Goal: Task Accomplishment & Management: Use online tool/utility

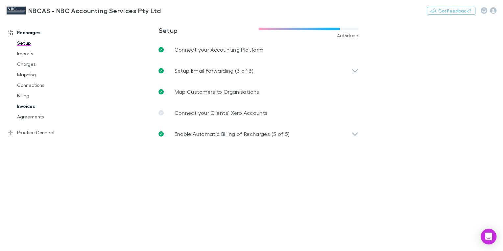
click at [28, 105] on link "Invoices" at bounding box center [48, 106] width 75 height 11
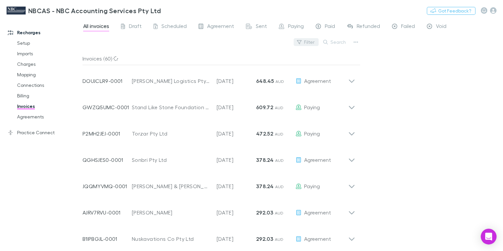
click at [310, 41] on button "Filter" at bounding box center [306, 42] width 25 height 8
type input "*"
type input "*********"
click at [268, 64] on div "********* No options" at bounding box center [261, 65] width 115 height 38
click at [334, 49] on div at bounding box center [251, 125] width 503 height 251
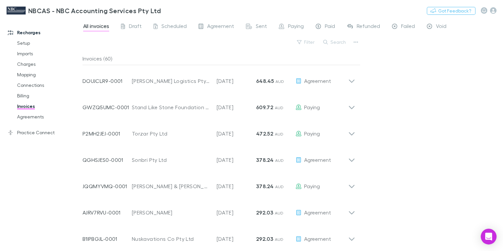
click at [330, 42] on button "Search" at bounding box center [335, 42] width 30 height 8
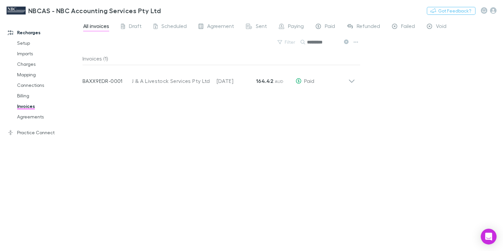
type input "*********"
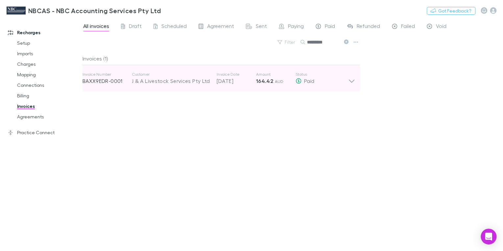
click at [172, 82] on div "J & A Livestock Services Pty Ltd" at bounding box center [171, 81] width 78 height 8
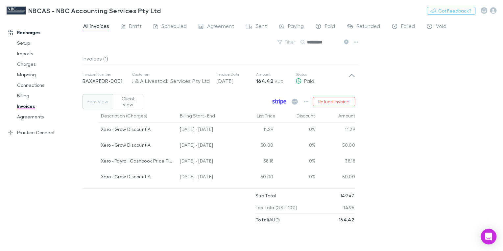
click at [277, 100] on icon at bounding box center [278, 101] width 2 height 3
click at [322, 26] on div "Paid" at bounding box center [325, 27] width 19 height 9
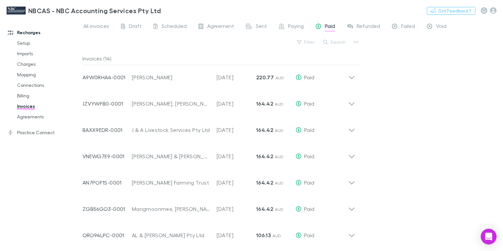
scroll to position [3, 0]
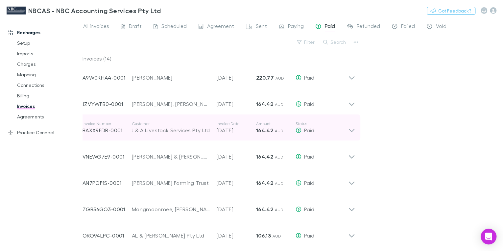
click at [101, 129] on p "BAXX9EDR-0001" at bounding box center [106, 130] width 49 height 8
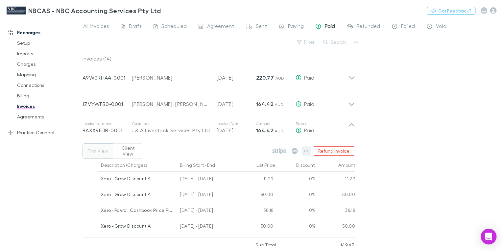
click at [308, 150] on icon "button" at bounding box center [306, 150] width 5 height 1
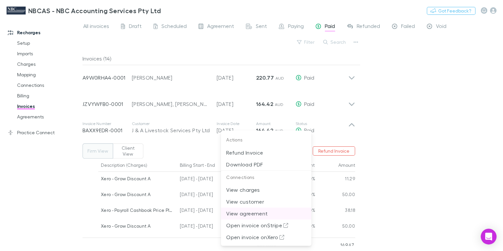
click at [259, 212] on p "View agreement" at bounding box center [266, 213] width 80 height 8
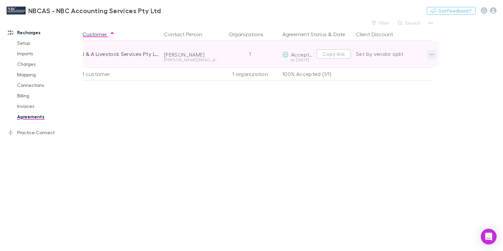
click at [431, 53] on icon "button" at bounding box center [431, 54] width 5 height 5
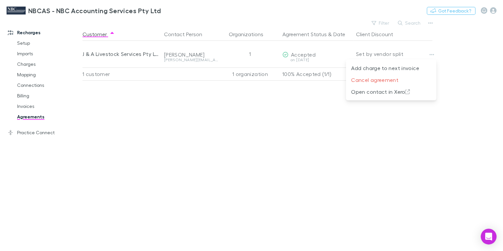
drag, startPoint x: 239, startPoint y: 105, endPoint x: 208, endPoint y: 97, distance: 32.4
click at [236, 105] on div at bounding box center [251, 125] width 503 height 251
click at [378, 9] on div "NBCAS - NBC Accounting Services Pty Ltd Nothing Got Feedback?" at bounding box center [251, 10] width 503 height 21
click at [23, 106] on link "Invoices" at bounding box center [48, 106] width 75 height 11
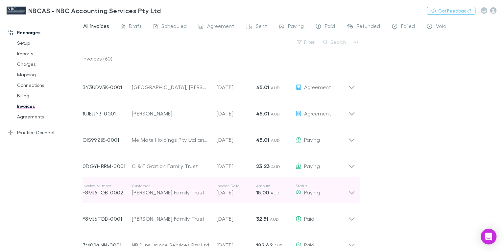
scroll to position [1397, 0]
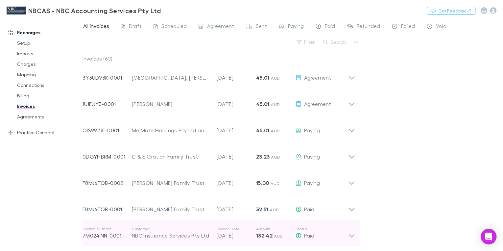
drag, startPoint x: 122, startPoint y: 235, endPoint x: 95, endPoint y: 235, distance: 27.6
click at [95, 235] on p "7M024INN-0001" at bounding box center [106, 235] width 49 height 8
click at [149, 235] on div "NBC Insurance Services Pty Ltd" at bounding box center [171, 235] width 78 height 8
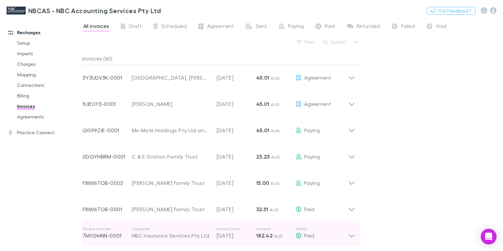
click at [116, 237] on p "7M024INN-0001" at bounding box center [106, 235] width 49 height 8
click at [140, 239] on div "NBC Insurance Services Pty Ltd" at bounding box center [171, 235] width 78 height 8
click at [124, 239] on p "7M024INN-0001" at bounding box center [106, 235] width 49 height 8
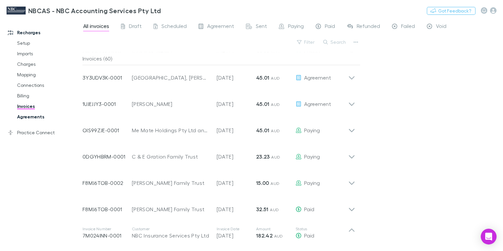
click at [36, 117] on link "Agreements" at bounding box center [48, 116] width 75 height 11
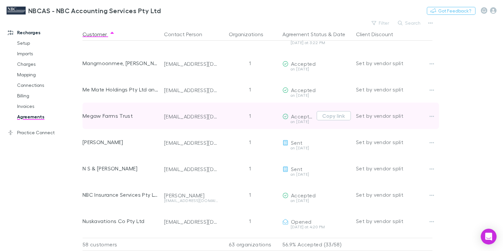
scroll to position [815, 0]
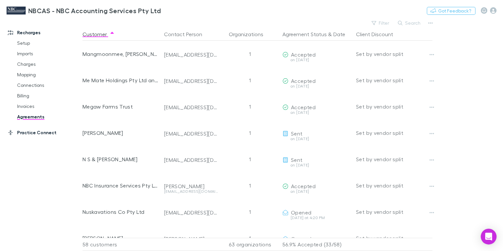
click at [46, 134] on link "Practice Connect" at bounding box center [43, 132] width 84 height 11
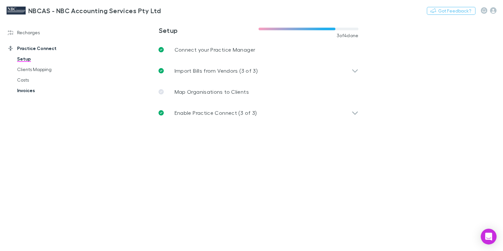
click at [28, 89] on link "Invoices" at bounding box center [48, 90] width 75 height 11
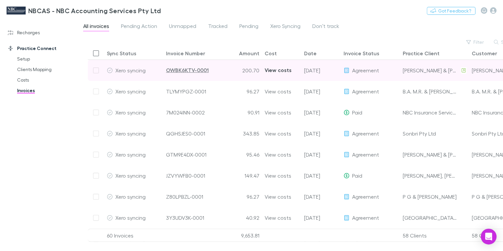
click at [281, 70] on div "View costs" at bounding box center [278, 70] width 27 height 21
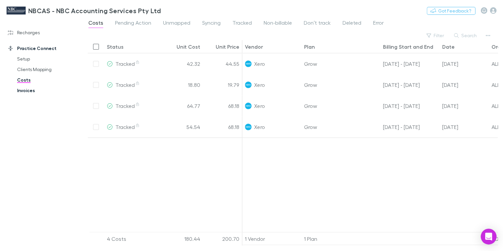
click at [25, 90] on link "Invoices" at bounding box center [48, 90] width 75 height 11
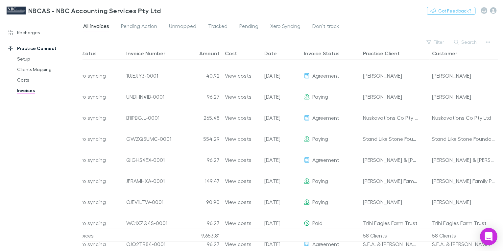
click at [490, 235] on icon "Open Intercom Messenger" at bounding box center [488, 236] width 8 height 9
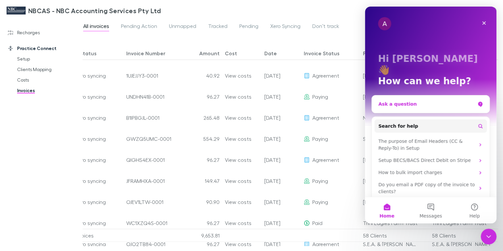
click at [396, 101] on div "Ask a question" at bounding box center [426, 104] width 97 height 7
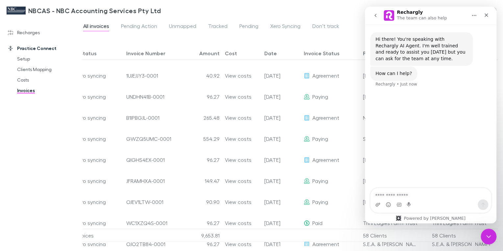
click at [377, 15] on icon "go back" at bounding box center [375, 15] width 5 height 5
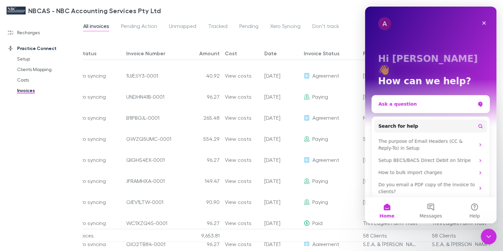
click at [402, 101] on div "Ask a question" at bounding box center [426, 104] width 97 height 7
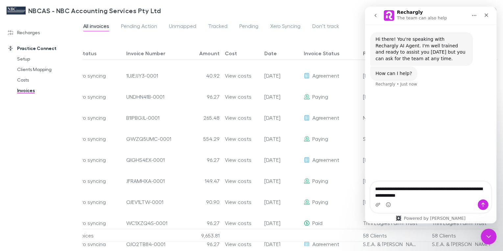
type textarea "**********"
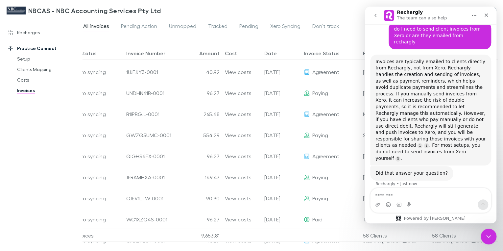
scroll to position [156, 0]
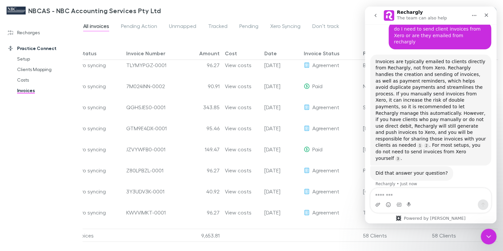
click at [320, 54] on div "Invoice Status" at bounding box center [322, 53] width 36 height 7
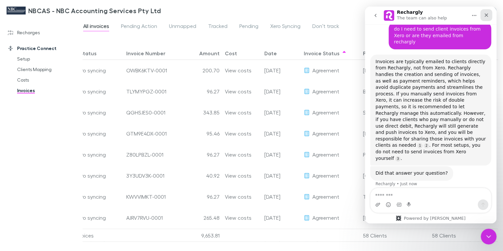
click at [486, 15] on icon "Close" at bounding box center [486, 15] width 4 height 4
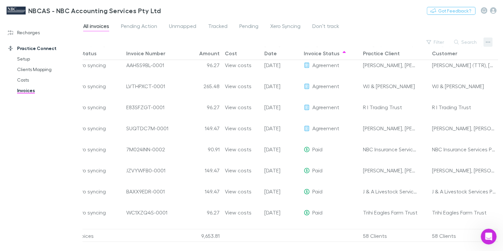
click at [485, 41] on icon "button" at bounding box center [487, 41] width 5 height 5
click at [424, 65] on p "CSV Export" at bounding box center [443, 63] width 80 height 8
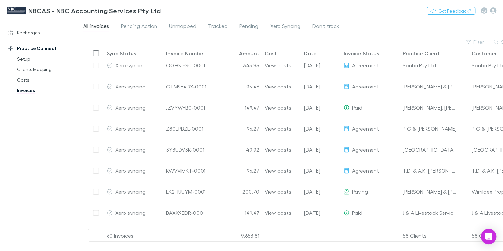
click at [366, 55] on div "Invoice Status" at bounding box center [361, 53] width 36 height 7
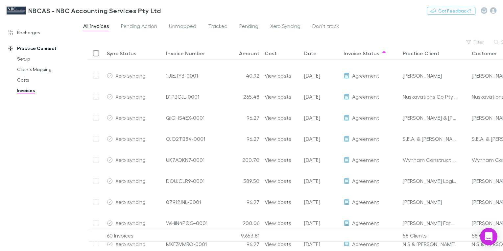
click at [489, 234] on icon "Open Intercom Messenger" at bounding box center [488, 236] width 8 height 9
